Goal: Task Accomplishment & Management: Manage account settings

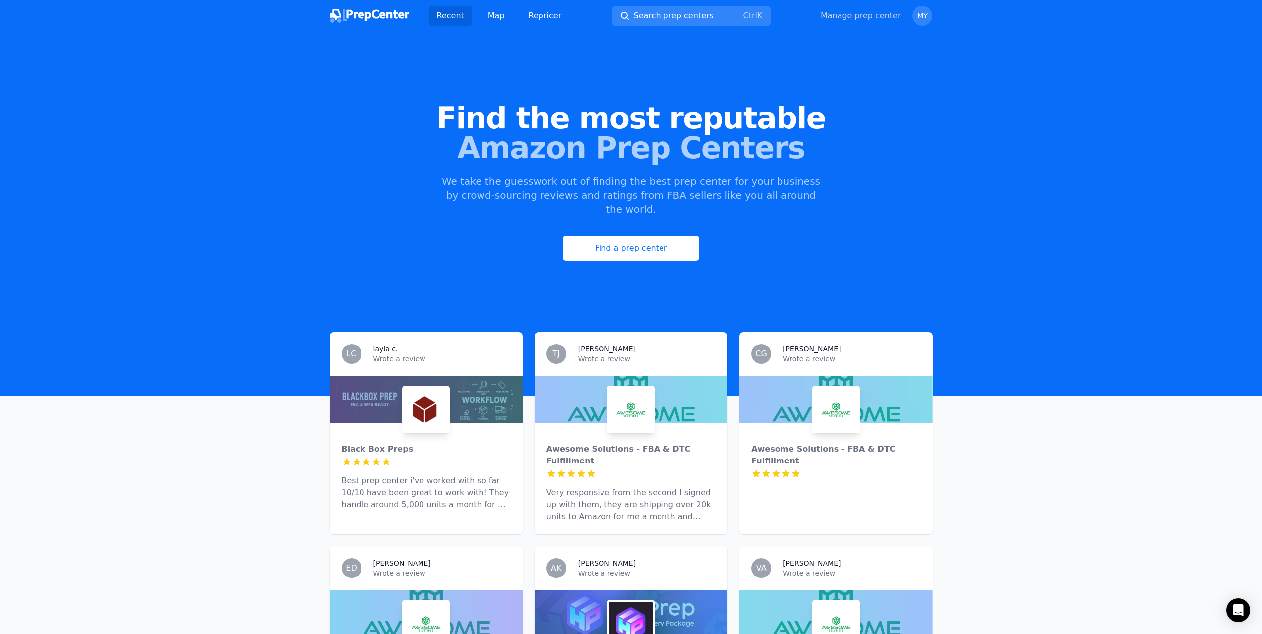
click at [897, 13] on link "Manage prep center" at bounding box center [861, 16] width 80 height 12
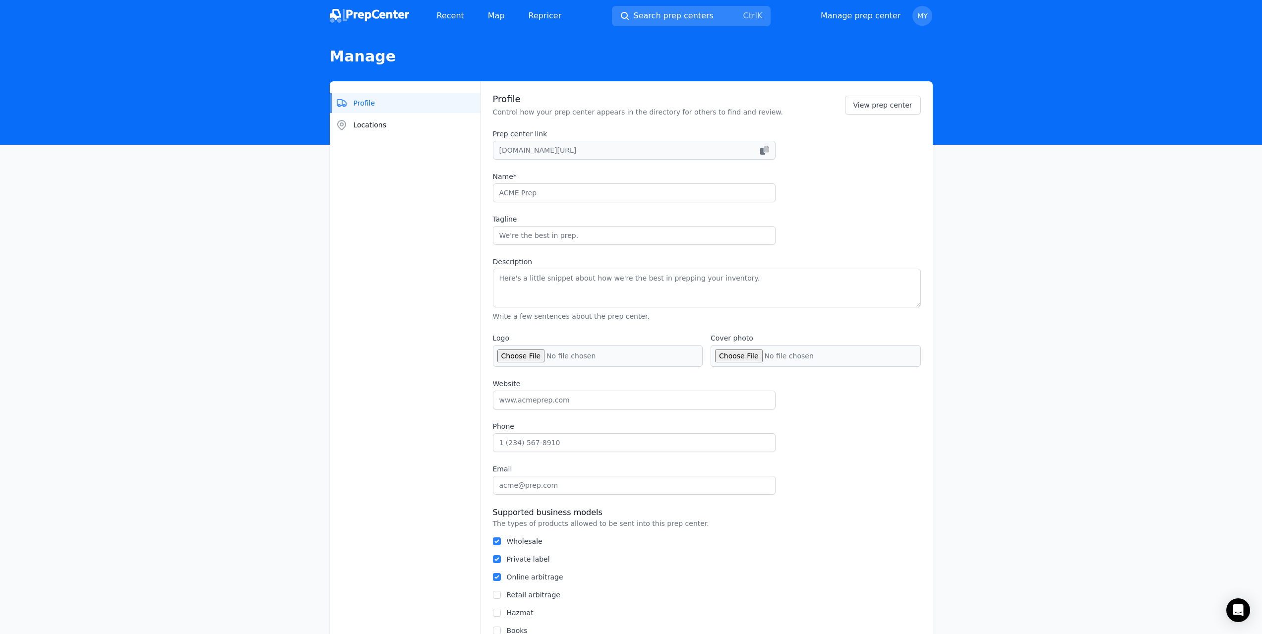
type input "Shiplakes"
type input "Fulfillment That Grows With You"
type textarea "Shiplakes is a [US_STATE]-based third-party logistics (3PL) provider specializi…"
type input "[DOMAIN_NAME]"
type input "15862654693"
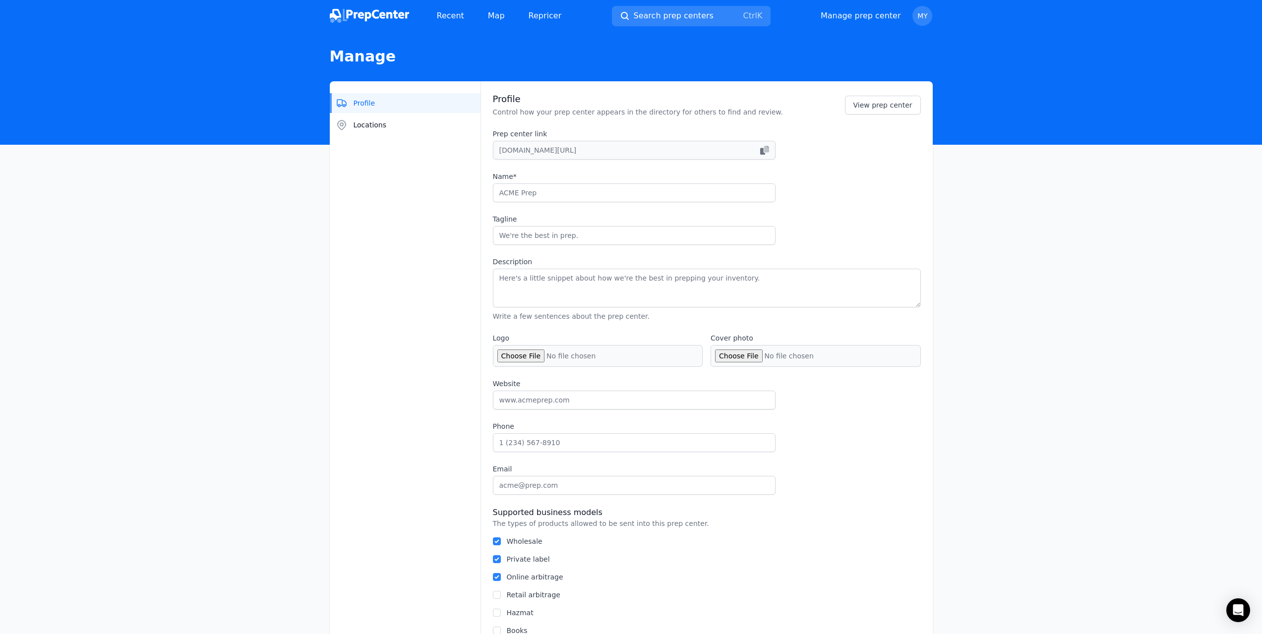
type input "[EMAIL_ADDRESS][DOMAIN_NAME]"
checkbox input "true"
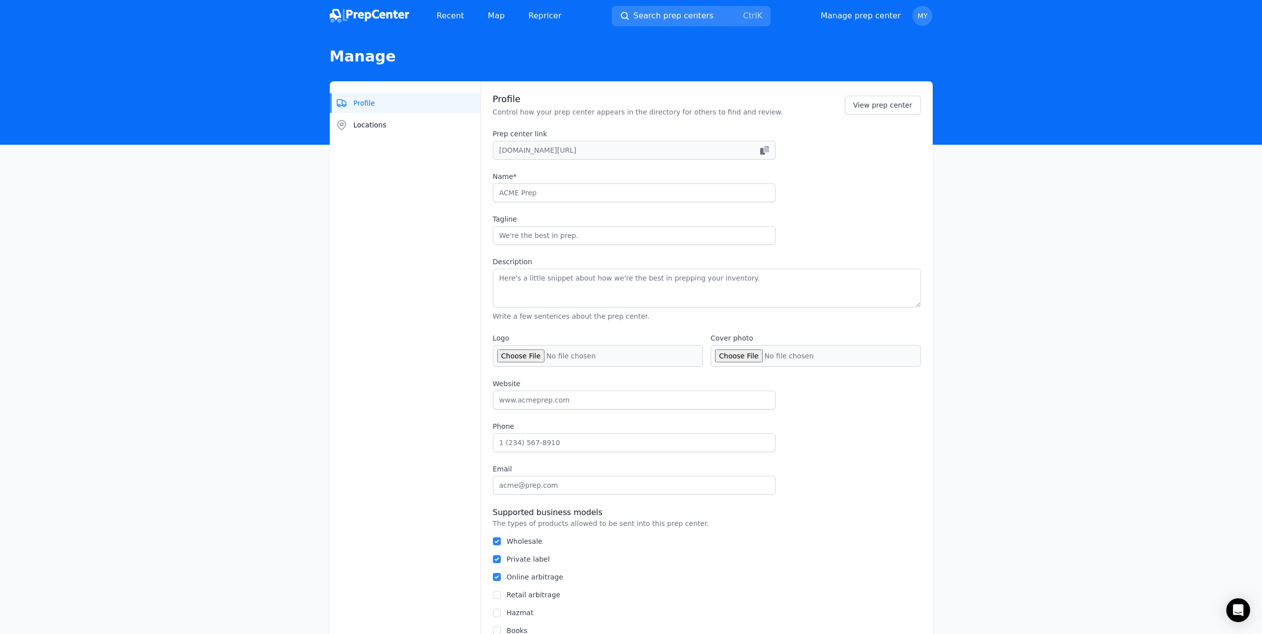
checkbox input "true"
select select "24"
type input "Shiplakes_fulfillments"
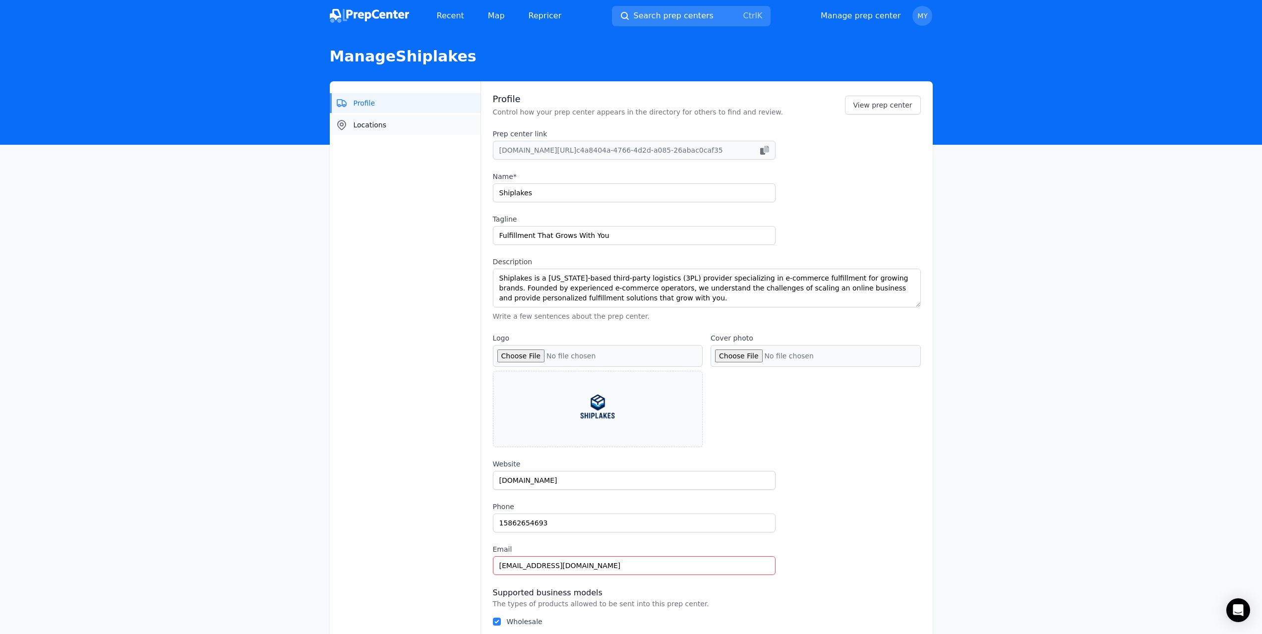
click at [426, 125] on button "Locations" at bounding box center [405, 125] width 151 height 20
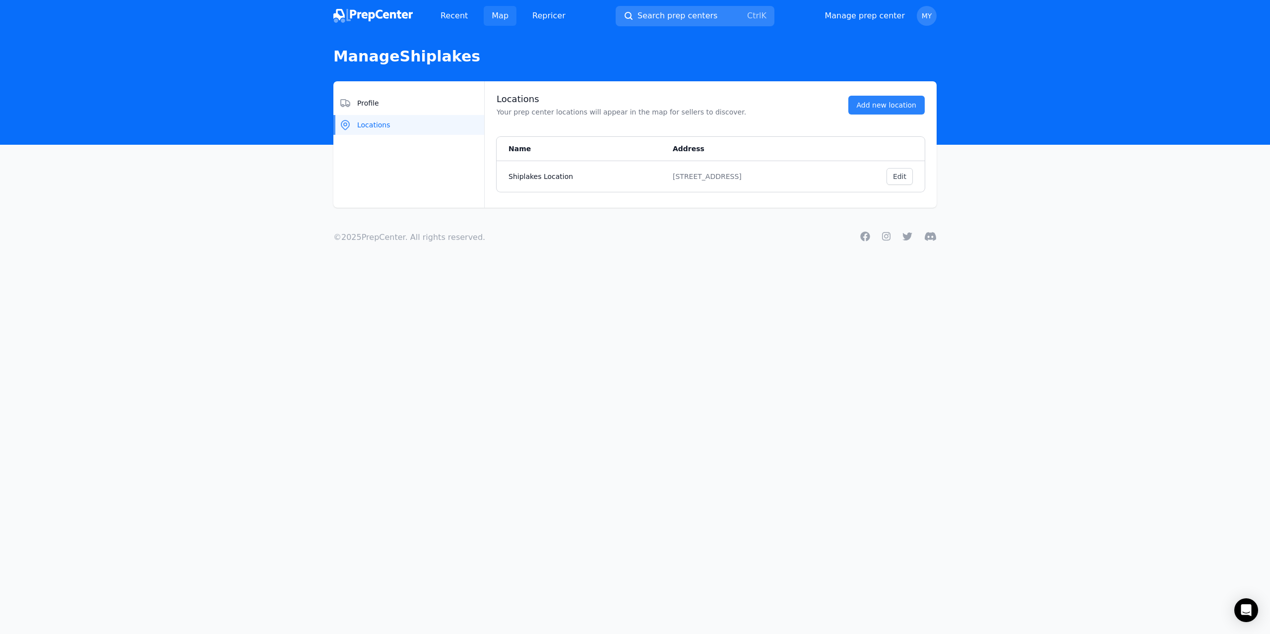
click at [493, 16] on link "Map" at bounding box center [500, 16] width 33 height 20
